Goal: Use online tool/utility: Use online tool/utility

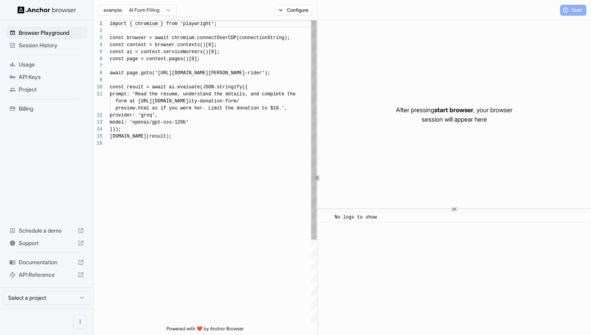
scroll to position [70, 0]
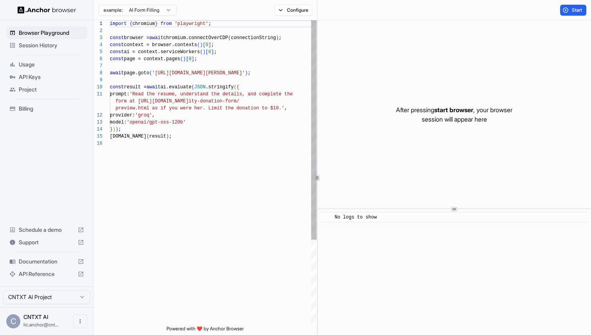
type textarea "**********"
click at [267, 134] on div "import { chromium } from 'playwright' ; const browser = await chromium.connectO…" at bounding box center [213, 232] width 207 height 425
click at [37, 46] on span "Session History" at bounding box center [51, 45] width 65 height 8
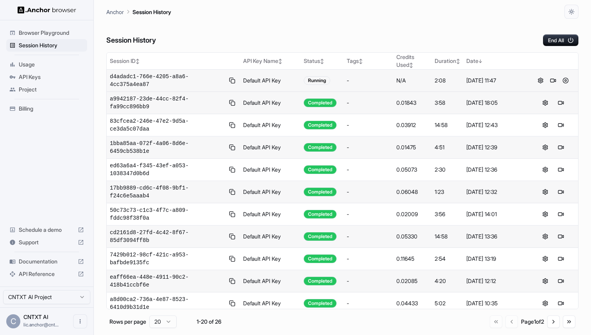
click at [169, 84] on span "d4adadc1-766e-4205-a8a6-4cc375a4ea87" at bounding box center [167, 81] width 115 height 16
click at [155, 77] on span "d4adadc1-766e-4205-a8a6-4cc375a4ea87" at bounding box center [167, 81] width 115 height 16
click at [555, 81] on button at bounding box center [553, 80] width 9 height 9
click at [554, 81] on button at bounding box center [553, 80] width 9 height 9
click at [557, 79] on button at bounding box center [553, 80] width 9 height 9
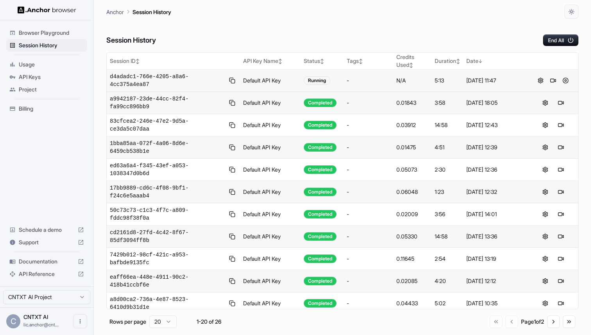
click at [43, 33] on span "Browser Playground" at bounding box center [51, 33] width 65 height 8
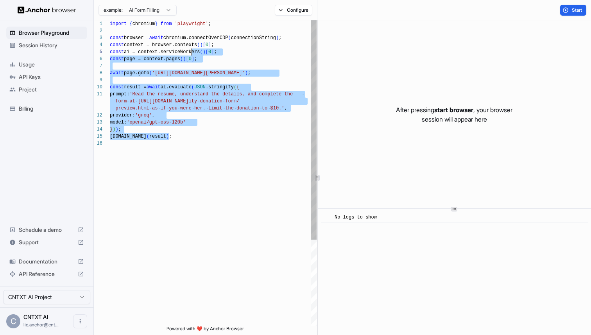
scroll to position [42, 0]
drag, startPoint x: 180, startPoint y: 135, endPoint x: 205, endPoint y: 65, distance: 75.2
click at [205, 65] on div "import { chromium } from 'playwright' ; const browser = await chromium.connectO…" at bounding box center [213, 232] width 207 height 425
type textarea "**********"
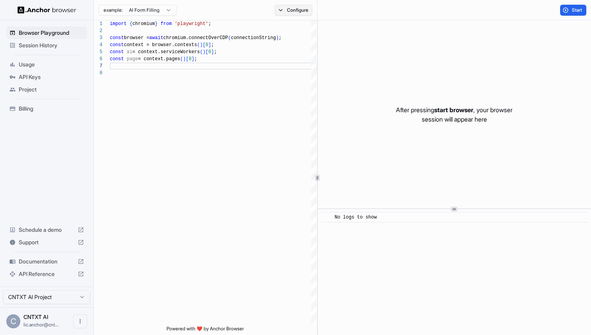
click at [296, 11] on button "Configure" at bounding box center [294, 10] width 38 height 11
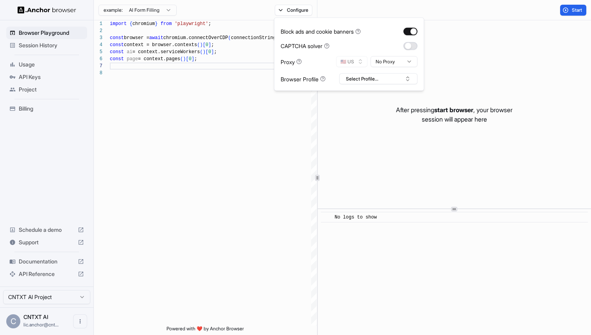
click at [413, 44] on button "button" at bounding box center [411, 46] width 14 height 8
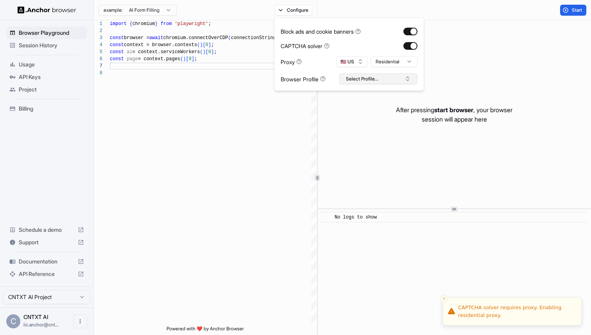
click at [393, 77] on button "Select Profile..." at bounding box center [379, 79] width 78 height 11
click at [368, 106] on div "amazon-nrml-dedicated-ip" at bounding box center [378, 107] width 74 height 11
click at [538, 30] on div "After pressing start browser , your browser session will appear here" at bounding box center [454, 114] width 273 height 188
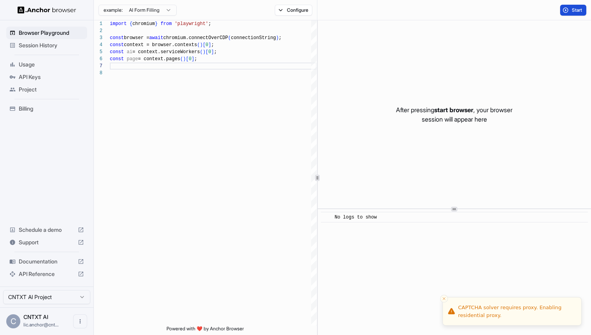
click at [576, 9] on span "Start" at bounding box center [577, 10] width 11 height 6
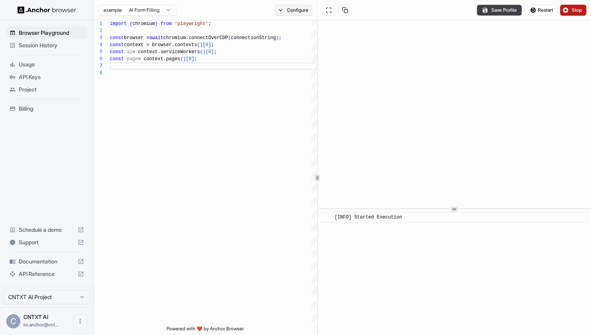
click at [300, 11] on button "Configure" at bounding box center [294, 10] width 38 height 11
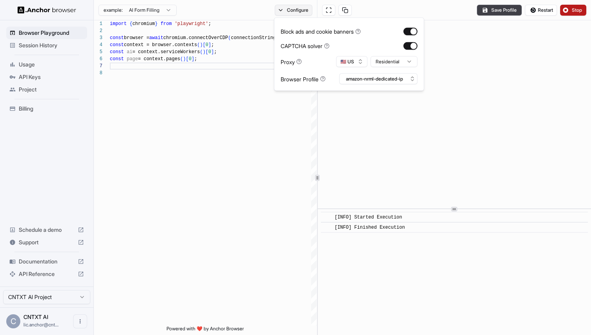
click at [280, 10] on button "Configure" at bounding box center [294, 10] width 38 height 11
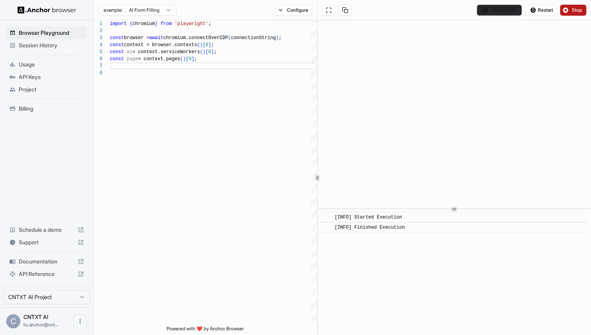
click at [508, 11] on button "Save Profile" at bounding box center [499, 10] width 45 height 11
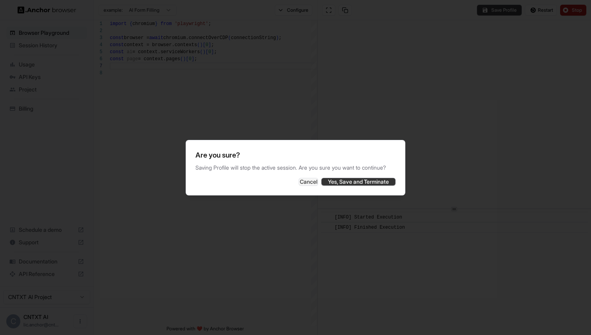
click at [372, 185] on button "Yes, Save and Terminate" at bounding box center [359, 182] width 74 height 8
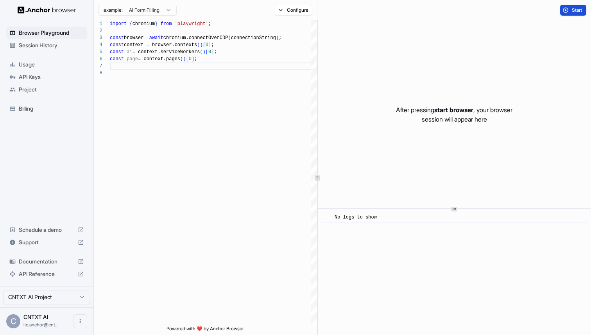
click at [34, 47] on span "Session History" at bounding box center [51, 45] width 65 height 8
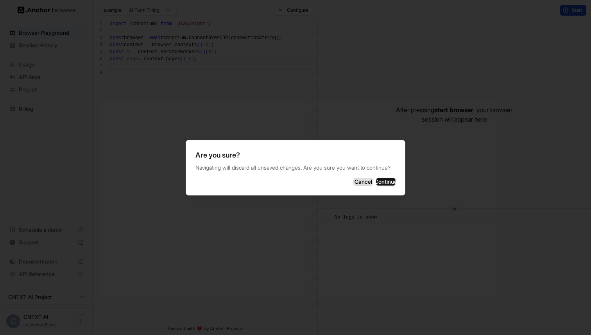
click at [354, 184] on button "Cancel" at bounding box center [364, 182] width 20 height 8
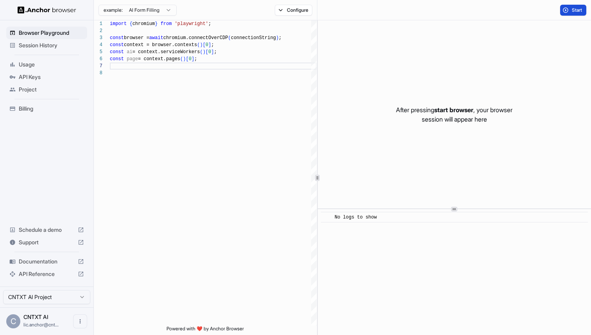
click at [34, 47] on span "Session History" at bounding box center [51, 45] width 65 height 8
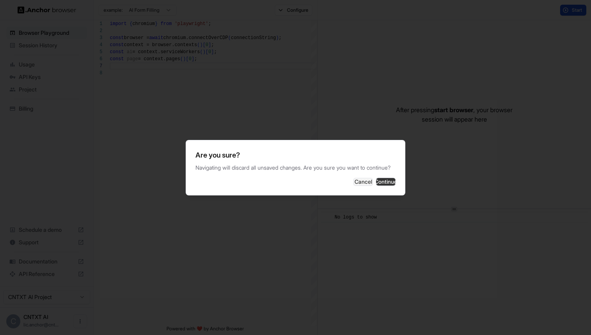
click at [376, 186] on button "Continue" at bounding box center [386, 182] width 20 height 8
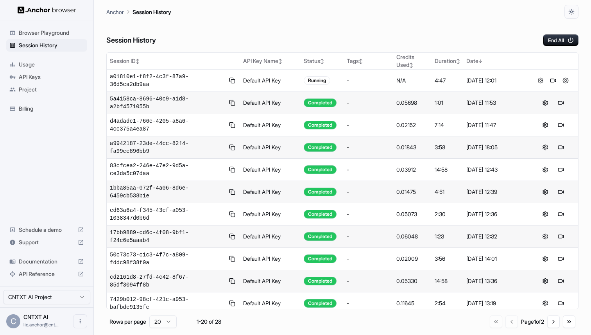
click at [49, 32] on span "Browser Playground" at bounding box center [51, 33] width 65 height 8
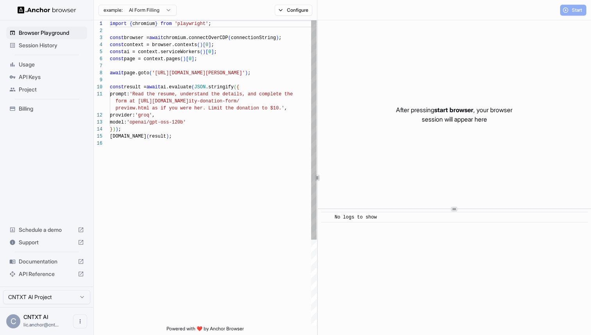
scroll to position [70, 0]
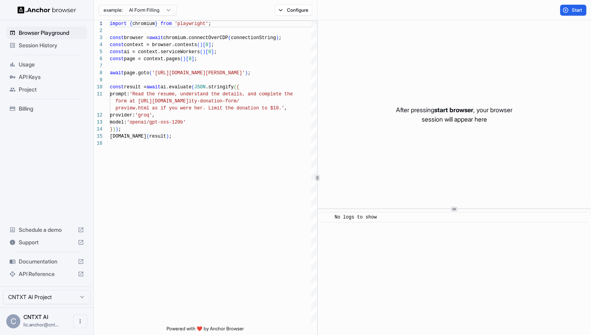
click at [53, 44] on span "Session History" at bounding box center [51, 45] width 65 height 8
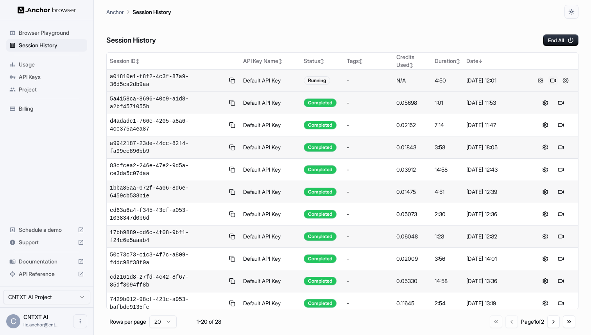
click at [556, 79] on button at bounding box center [553, 80] width 9 height 9
click at [552, 81] on button at bounding box center [553, 80] width 9 height 9
click at [561, 79] on button at bounding box center [561, 80] width 9 height 9
